Goal: Information Seeking & Learning: Learn about a topic

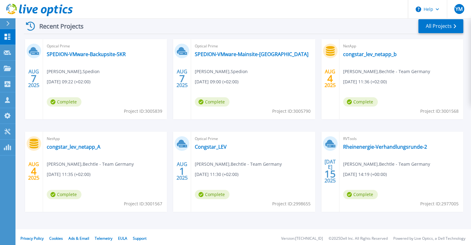
scroll to position [98, 0]
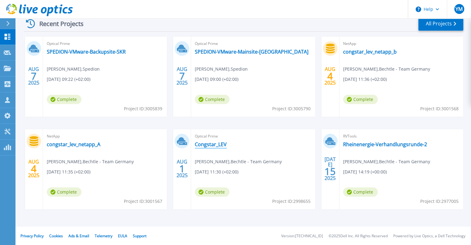
click at [221, 146] on link "Congstar_LEV" at bounding box center [211, 144] width 32 height 6
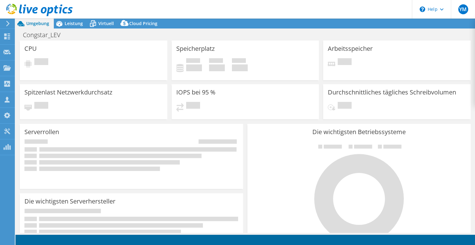
select select "USD"
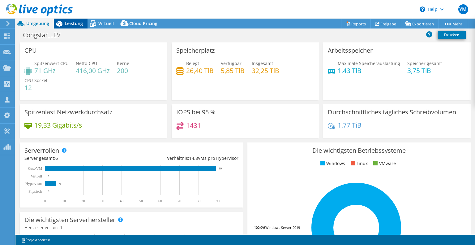
click at [72, 24] on span "Leistung" at bounding box center [74, 23] width 18 height 6
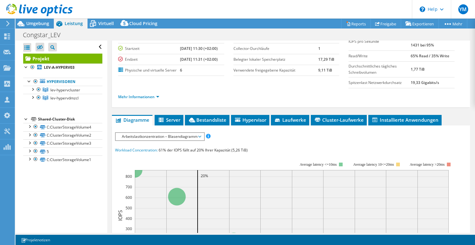
scroll to position [62, 0]
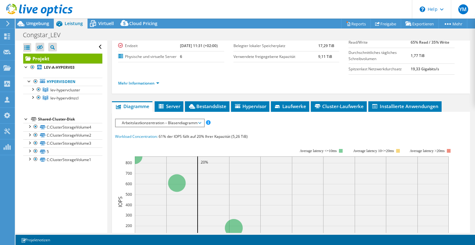
click at [167, 127] on span "Arbeitslastkonzentration – Blasendiagramm" at bounding box center [160, 122] width 82 height 7
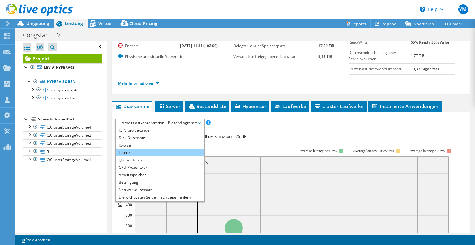
click at [159, 156] on li "Latenz" at bounding box center [160, 152] width 88 height 7
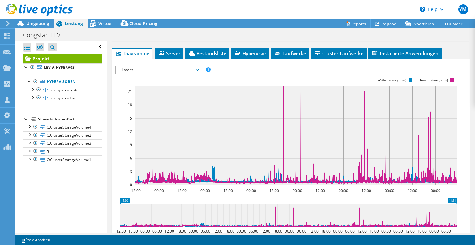
scroll to position [146, 0]
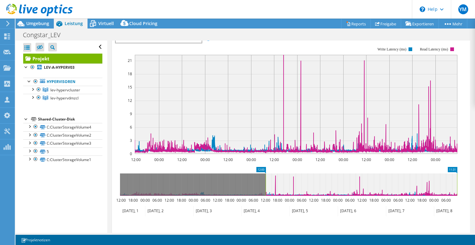
drag, startPoint x: 120, startPoint y: 186, endPoint x: 266, endPoint y: 193, distance: 146.0
click at [266, 193] on rect at bounding box center [266, 184] width 2 height 22
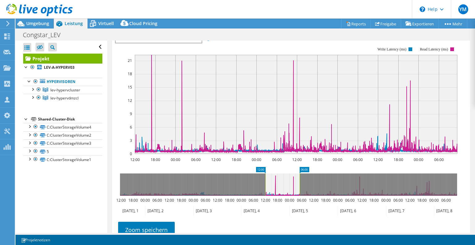
drag, startPoint x: 457, startPoint y: 186, endPoint x: 300, endPoint y: 190, distance: 157.6
click at [300, 190] on rect at bounding box center [300, 184] width 2 height 22
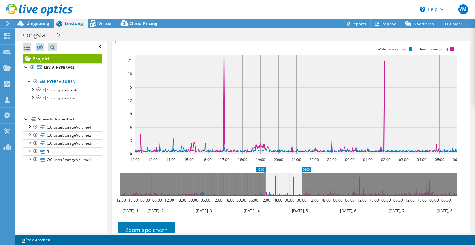
click at [197, 43] on span "Latenz" at bounding box center [159, 38] width 80 height 7
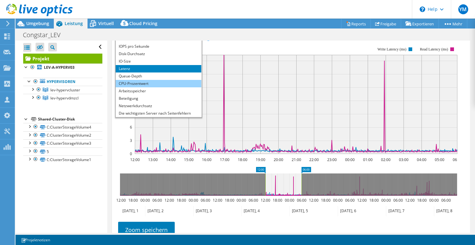
click at [160, 87] on li "CPU-Prozentwert" at bounding box center [159, 83] width 86 height 7
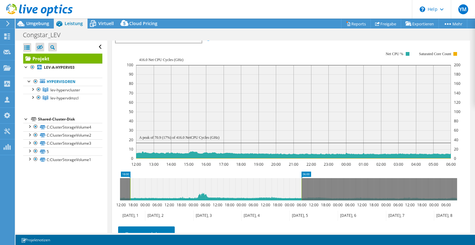
drag, startPoint x: 265, startPoint y: 187, endPoint x: 157, endPoint y: 179, distance: 108.3
click at [132, 190] on rect at bounding box center [130, 189] width 2 height 22
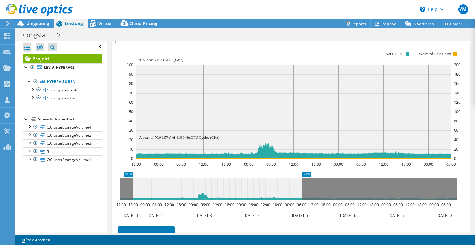
click at [195, 43] on span "CPU-Prozentwert" at bounding box center [159, 38] width 80 height 7
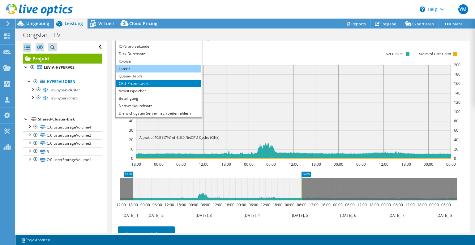
click at [162, 72] on li "Latenz" at bounding box center [159, 68] width 86 height 7
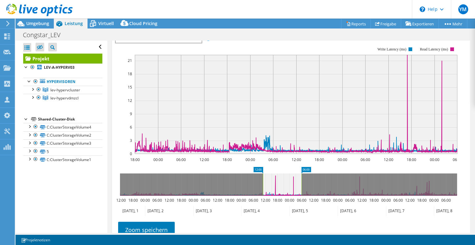
drag, startPoint x: 133, startPoint y: 192, endPoint x: 263, endPoint y: 204, distance: 130.6
click at [263, 204] on icon "06:00 12:00 12:00 18:00 00:00 06:00 12:00 18:00 00:00 06:00 12:00 18:00 00:00 0…" at bounding box center [288, 192] width 347 height 50
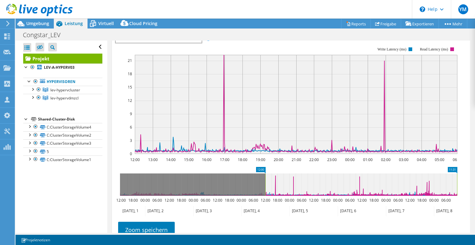
drag, startPoint x: 301, startPoint y: 193, endPoint x: 464, endPoint y: 206, distance: 163.4
click at [464, 206] on section "IOPS pro Sekunde Disk-Durchsatz IO-Size Latenz Queue-Depth CPU-Prozentwert Arbe…" at bounding box center [291, 153] width 358 height 250
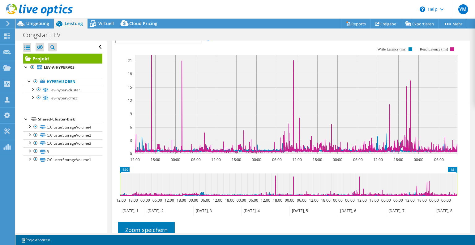
drag, startPoint x: 266, startPoint y: 186, endPoint x: 153, endPoint y: 200, distance: 114.2
click at [83, 187] on div "Alle öffnen Alle schließen Ausgeschlossene Knoten verbergen Projektbaumfilter" at bounding box center [245, 137] width 460 height 192
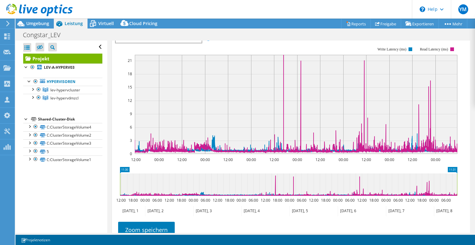
click at [181, 43] on span "Latenz" at bounding box center [159, 38] width 80 height 7
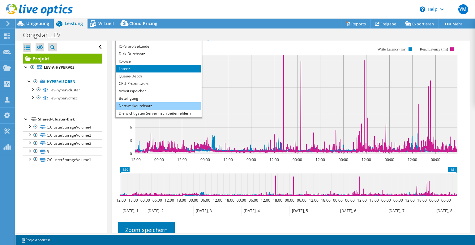
click at [150, 110] on li "Netzwerkdurchsatz" at bounding box center [159, 105] width 86 height 7
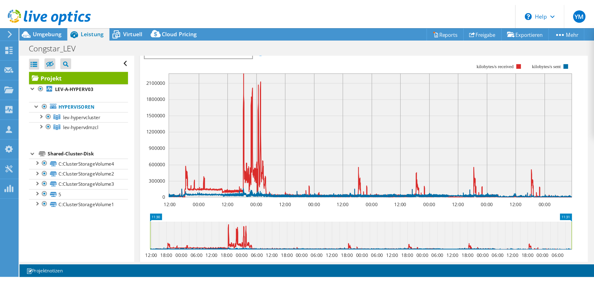
scroll to position [138, 0]
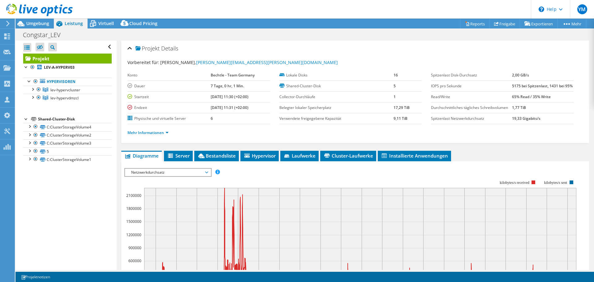
select select "USD"
